Goal: Task Accomplishment & Management: Complete application form

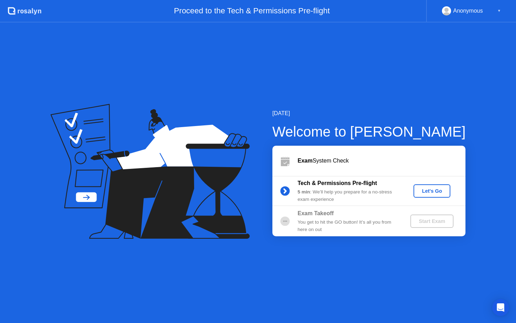
click at [439, 191] on div "Let's Go" at bounding box center [431, 191] width 31 height 6
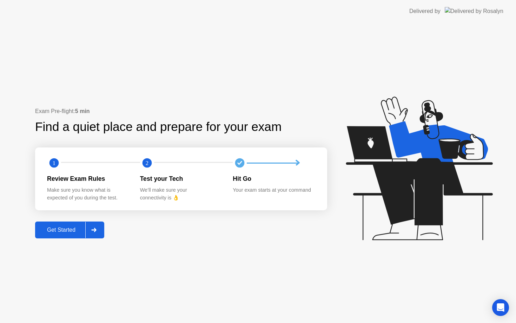
click at [66, 236] on button "Get Started" at bounding box center [69, 229] width 69 height 17
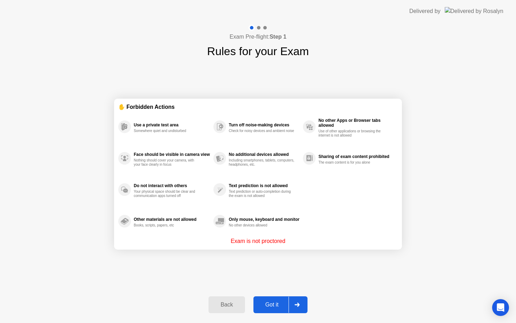
click at [278, 307] on div "Got it" at bounding box center [271, 304] width 33 height 6
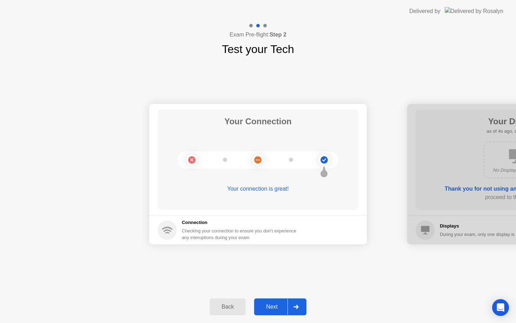
click at [280, 310] on div "Next" at bounding box center [271, 306] width 31 height 6
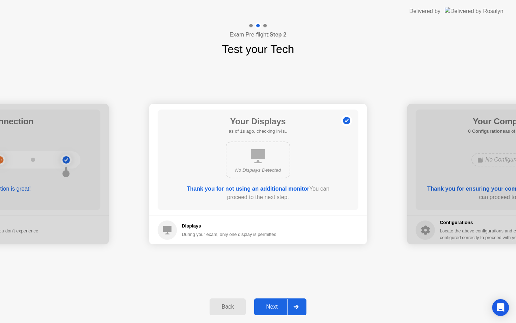
click at [280, 309] on div "Next" at bounding box center [271, 306] width 31 height 6
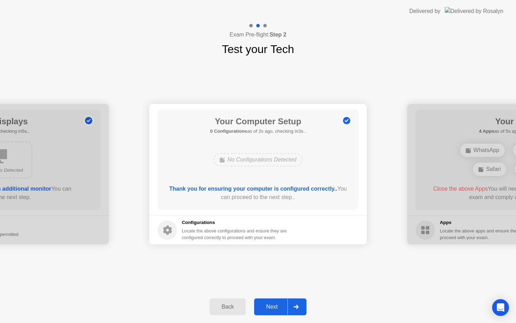
click at [280, 309] on div "Next" at bounding box center [271, 306] width 31 height 6
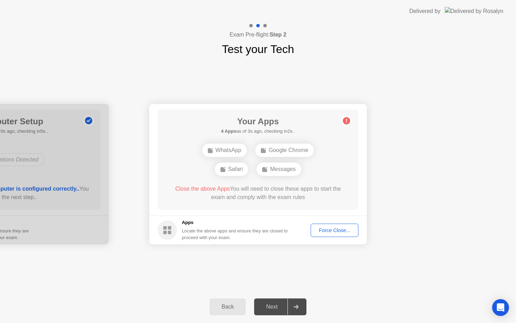
click at [338, 231] on div "Force Close..." at bounding box center [334, 230] width 43 height 6
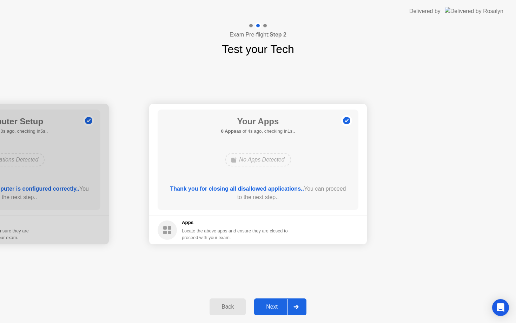
click at [268, 309] on div "Next" at bounding box center [271, 306] width 31 height 6
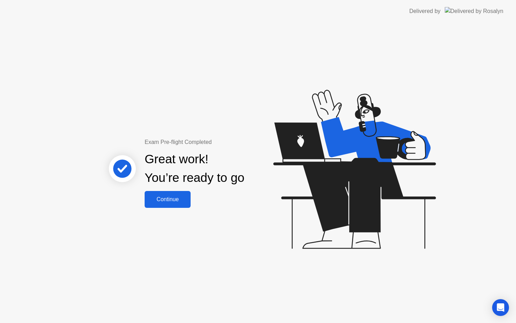
click at [177, 201] on div "Continue" at bounding box center [168, 199] width 42 height 6
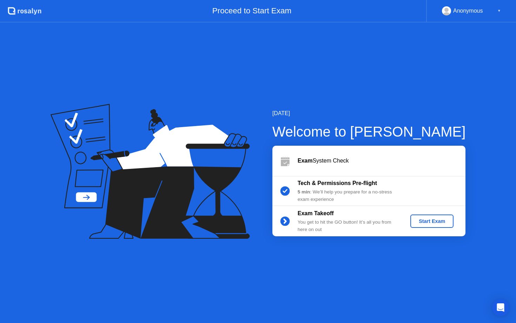
click at [429, 222] on div "Start Exam" at bounding box center [432, 221] width 38 height 6
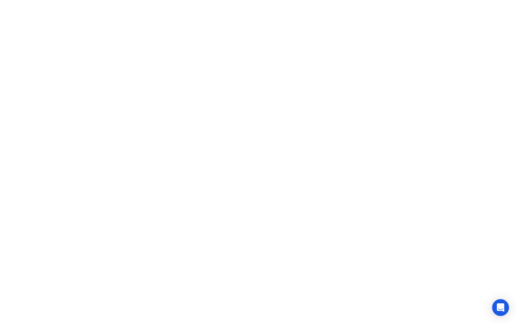
click button "Exam Rules"
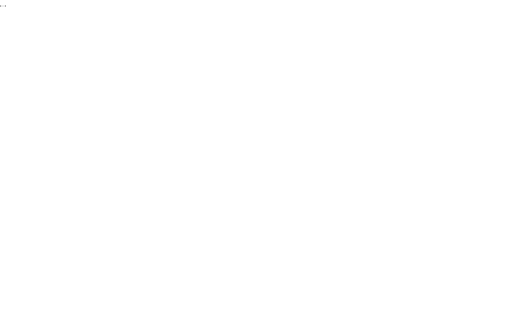
click at [6, 7] on button "End Proctoring Session" at bounding box center [3, 6] width 6 height 2
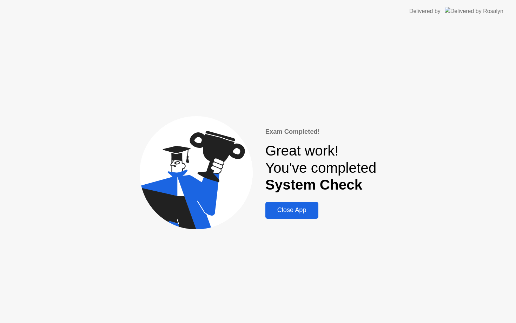
click at [299, 213] on div "Close App" at bounding box center [291, 209] width 49 height 7
